Goal: Transaction & Acquisition: Purchase product/service

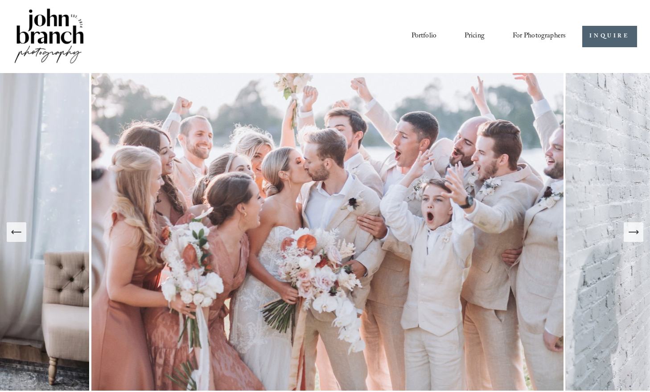
click at [483, 33] on link "Pricing" at bounding box center [475, 36] width 20 height 15
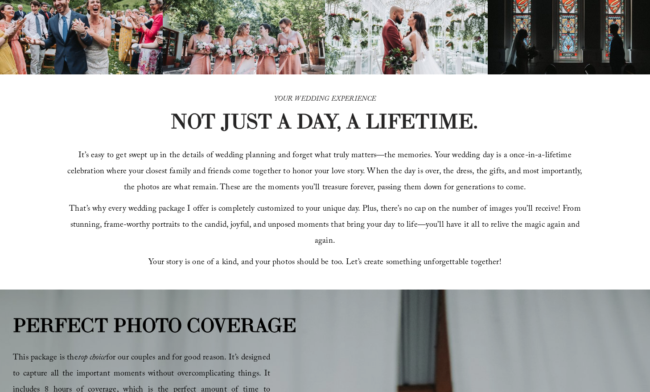
scroll to position [183, 0]
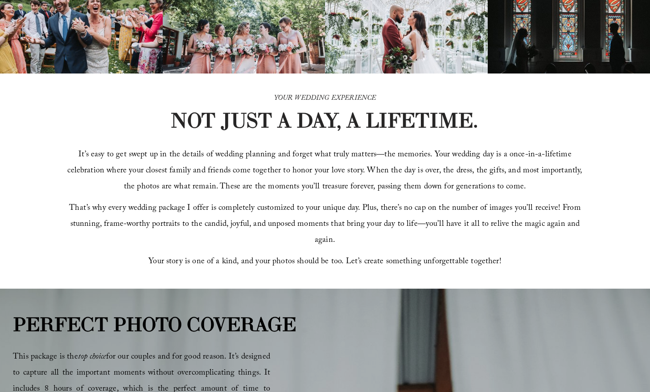
drag, startPoint x: 219, startPoint y: 195, endPoint x: 309, endPoint y: 203, distance: 90.9
click at [353, 196] on p "It’s easy to get swept up in the details of wedding planning and forget what tr…" at bounding box center [326, 172] width 520 height 48
click at [291, 194] on span "It’s easy to get swept up in the details of wedding planning and forget what tr…" at bounding box center [325, 171] width 517 height 46
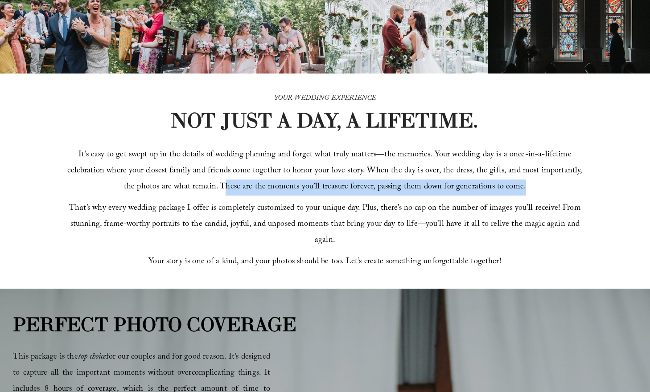
drag, startPoint x: 235, startPoint y: 194, endPoint x: 543, endPoint y: 195, distance: 308.6
click at [533, 194] on p "It’s easy to get swept up in the details of wedding planning and forget what tr…" at bounding box center [326, 172] width 520 height 48
click at [552, 196] on p "It’s easy to get swept up in the details of wedding planning and forget what tr…" at bounding box center [326, 172] width 520 height 48
drag, startPoint x: 521, startPoint y: 190, endPoint x: 250, endPoint y: 194, distance: 271.6
click at [250, 194] on p "It’s easy to get swept up in the details of wedding planning and forget what tr…" at bounding box center [326, 172] width 520 height 48
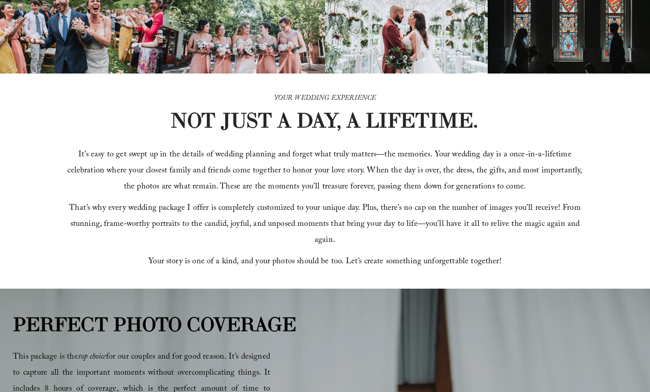
click at [326, 159] on span "It’s easy to get swept up in the details of wedding planning and forget what tr…" at bounding box center [325, 171] width 517 height 46
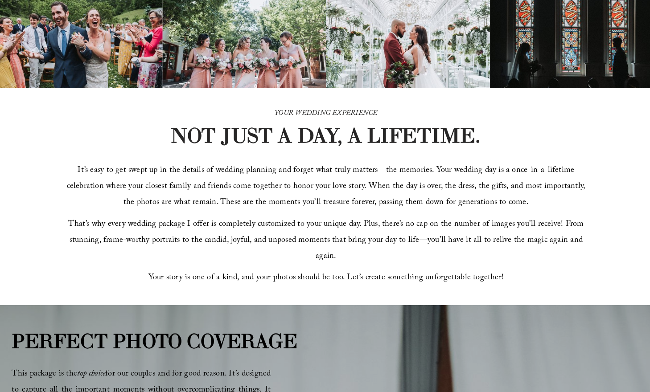
scroll to position [168, 0]
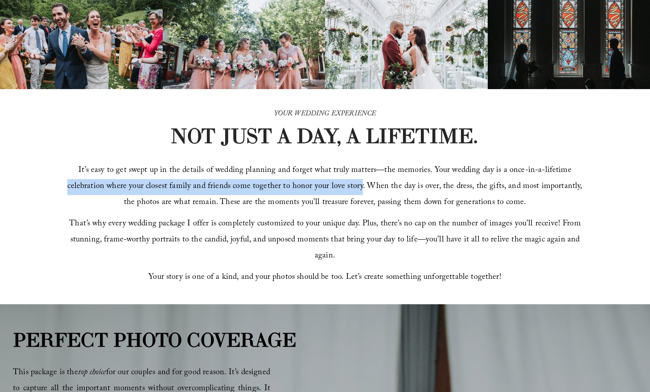
drag, startPoint x: 358, startPoint y: 197, endPoint x: 66, endPoint y: 197, distance: 291.2
click at [66, 197] on p "It’s easy to get swept up in the details of wedding planning and forget what tr…" at bounding box center [326, 187] width 520 height 48
copy span "celebration where your closest family and friends come together to honor your l…"
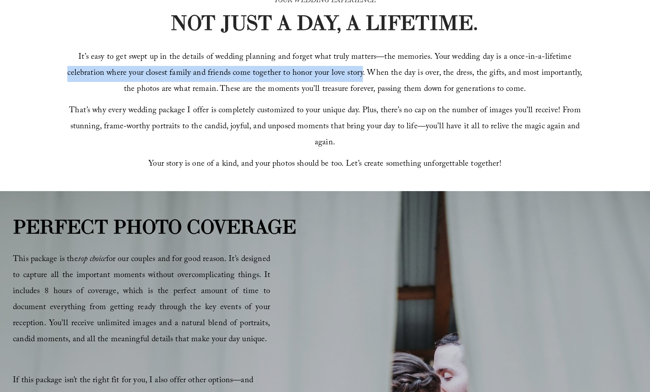
scroll to position [231, 0]
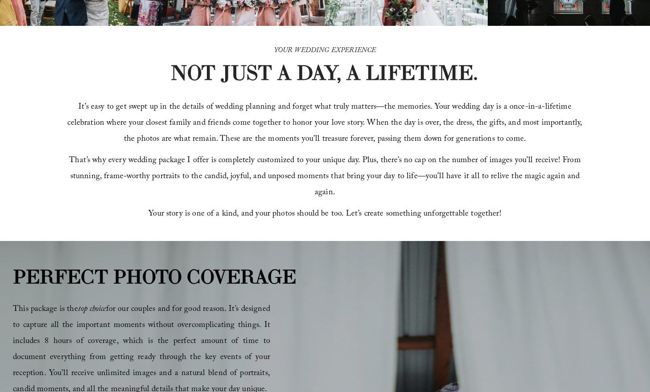
click at [560, 146] on p "It’s easy to get swept up in the details of wedding planning and forget what tr…" at bounding box center [326, 124] width 520 height 48
click at [577, 147] on p "It’s easy to get swept up in the details of wedding planning and forget what tr…" at bounding box center [326, 124] width 520 height 48
drag, startPoint x: 571, startPoint y: 148, endPoint x: 577, endPoint y: 147, distance: 5.9
click at [572, 147] on p "It’s easy to get swept up in the details of wedding planning and forget what tr…" at bounding box center [326, 124] width 520 height 48
click at [577, 147] on p "It’s easy to get swept up in the details of wedding planning and forget what tr…" at bounding box center [326, 124] width 520 height 48
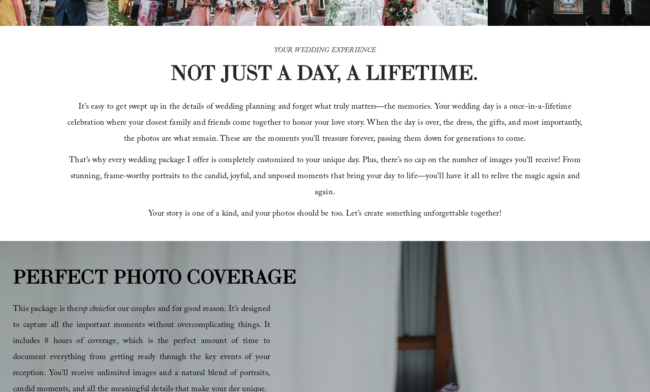
click at [575, 147] on p "It’s easy to get swept up in the details of wedding planning and forget what tr…" at bounding box center [326, 124] width 520 height 48
click at [577, 147] on p "It’s easy to get swept up in the details of wedding planning and forget what tr…" at bounding box center [326, 124] width 520 height 48
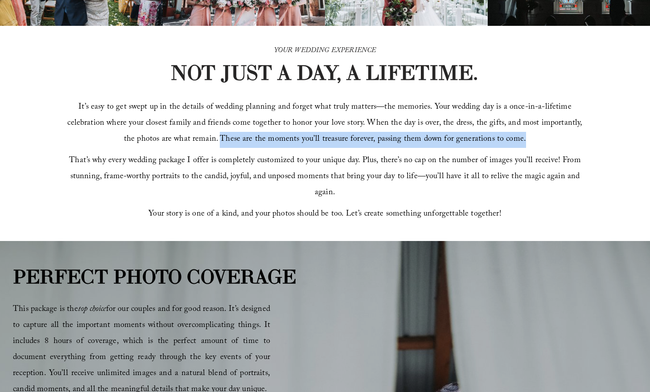
drag, startPoint x: 523, startPoint y: 150, endPoint x: 219, endPoint y: 149, distance: 304.1
click at [219, 148] on p "It’s easy to get swept up in the details of wedding planning and forget what tr…" at bounding box center [326, 124] width 520 height 48
copy span "These are the moments you’ll treasure forever, passing them down for generation…"
